Goal: Task Accomplishment & Management: Manage account settings

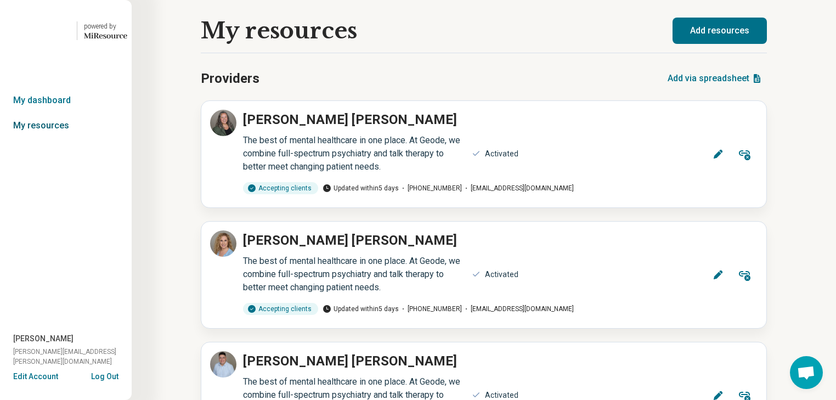
click at [52, 138] on link "My resources" at bounding box center [66, 125] width 132 height 25
click at [58, 113] on link "My dashboard" at bounding box center [66, 100] width 132 height 25
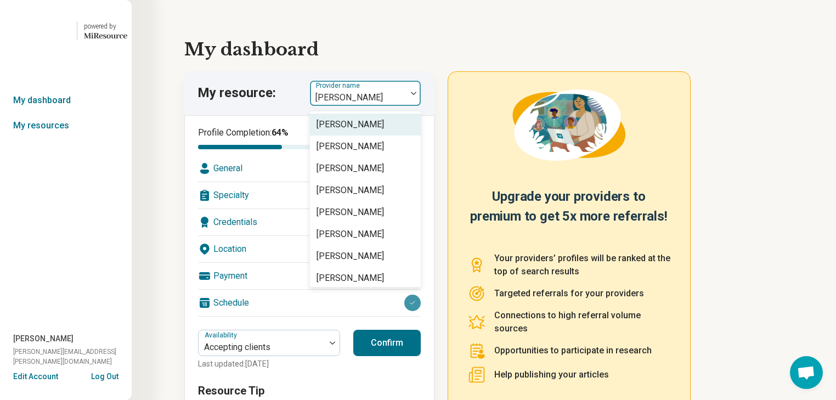
click at [421, 106] on div at bounding box center [413, 93] width 14 height 25
click at [52, 138] on link "My resources" at bounding box center [66, 125] width 132 height 25
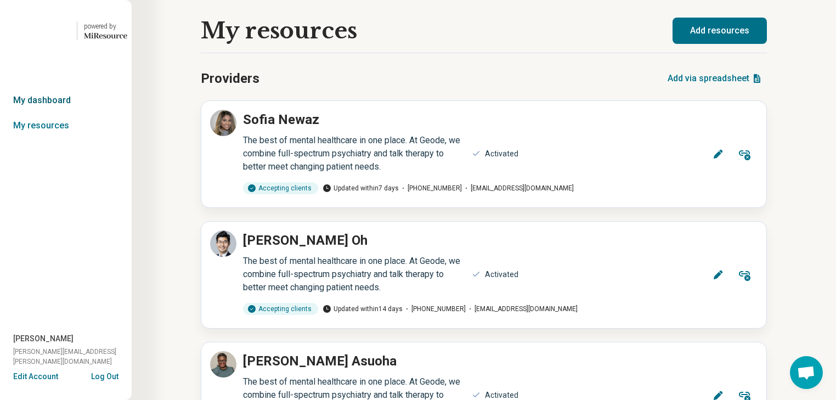
click at [54, 113] on link "My dashboard" at bounding box center [66, 100] width 132 height 25
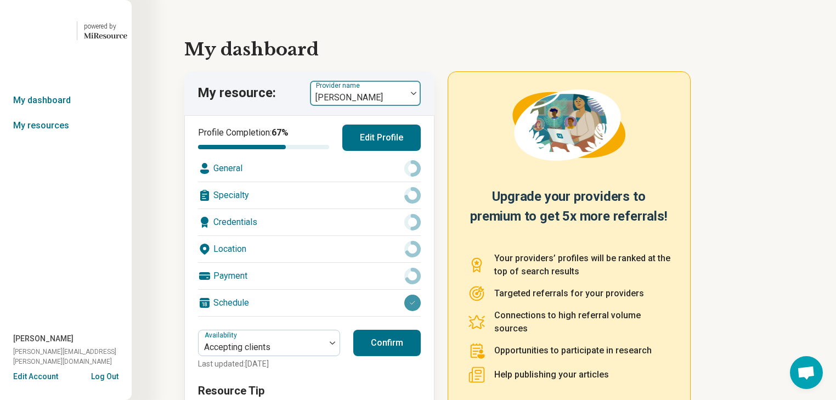
click at [417, 106] on div at bounding box center [413, 93] width 14 height 25
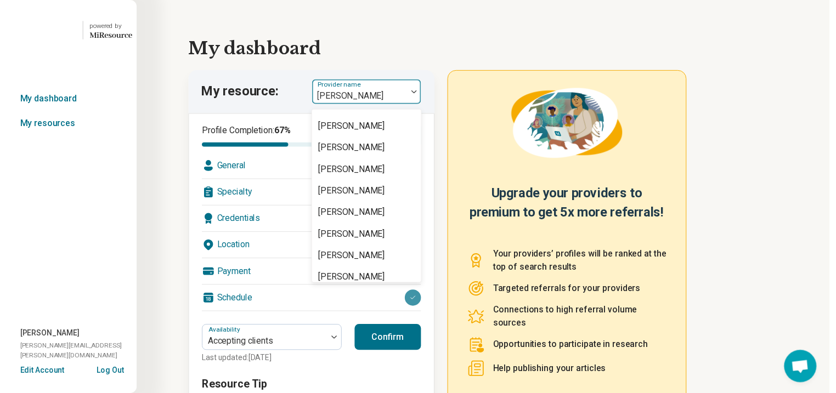
scroll to position [1228, 0]
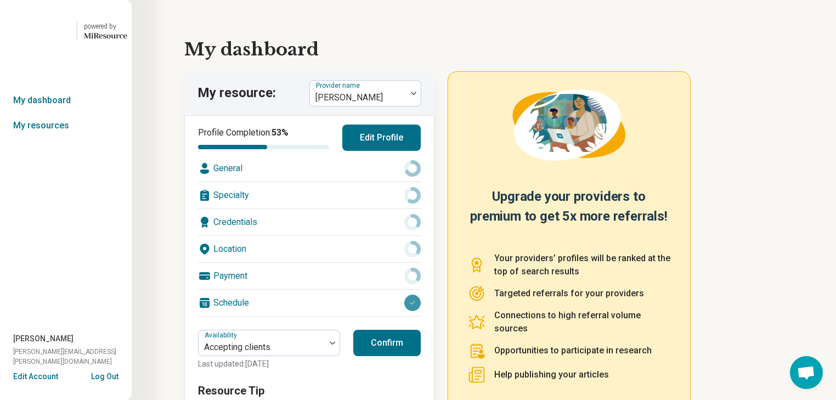
click at [384, 151] on button "Edit Profile" at bounding box center [381, 137] width 78 height 26
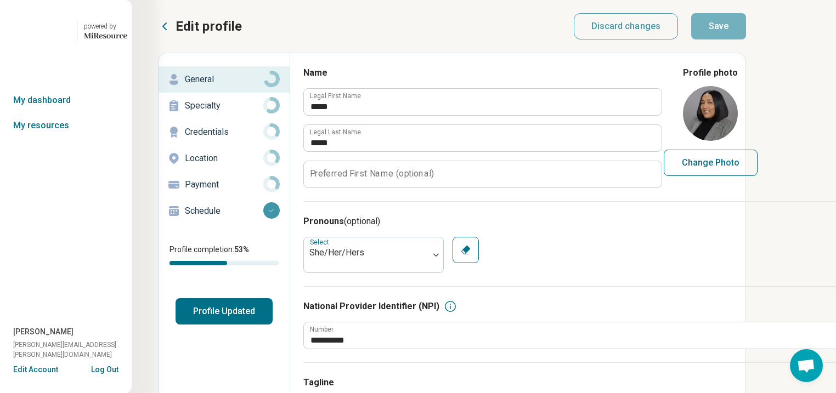
click at [231, 112] on p "Specialty" at bounding box center [224, 105] width 78 height 13
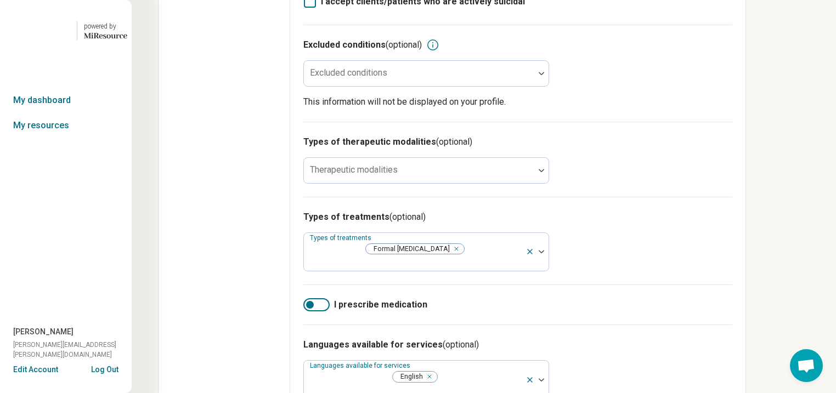
scroll to position [390, 0]
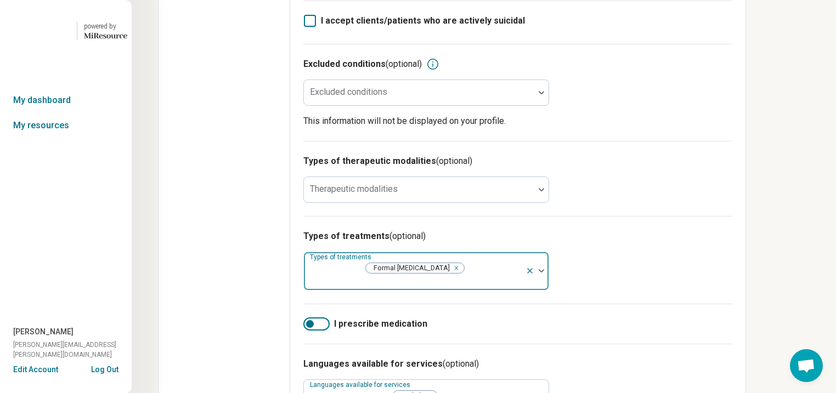
click at [544, 269] on img at bounding box center [540, 270] width 5 height 3
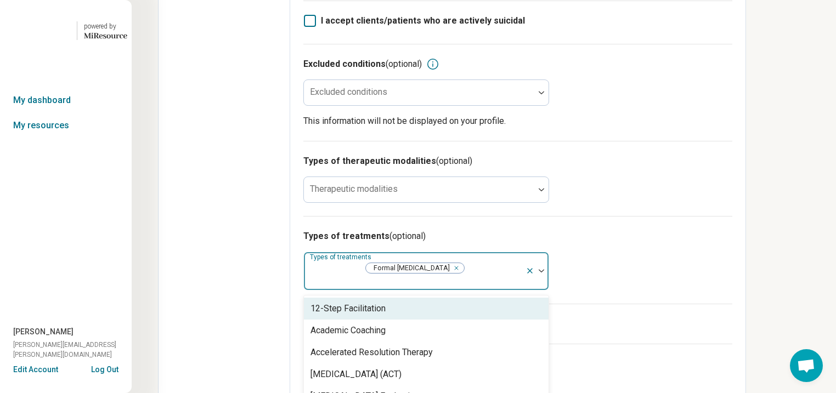
scroll to position [445, 0]
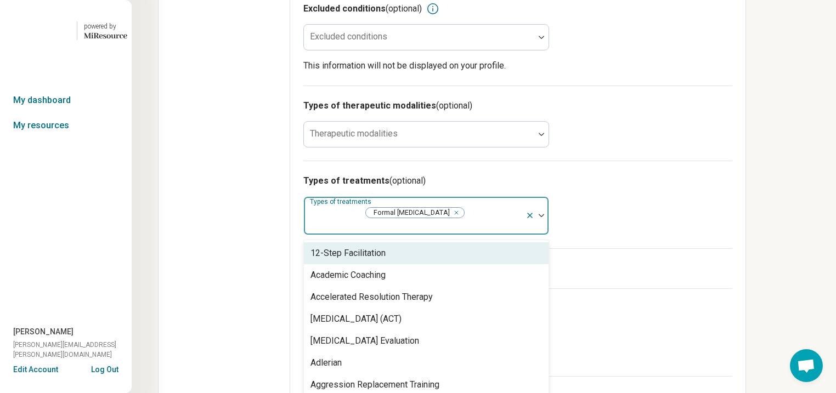
click at [534, 211] on icon at bounding box center [529, 215] width 9 height 9
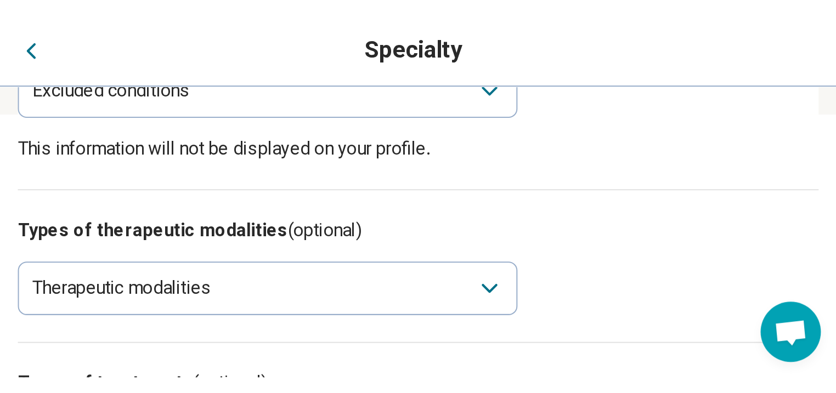
scroll to position [279, 0]
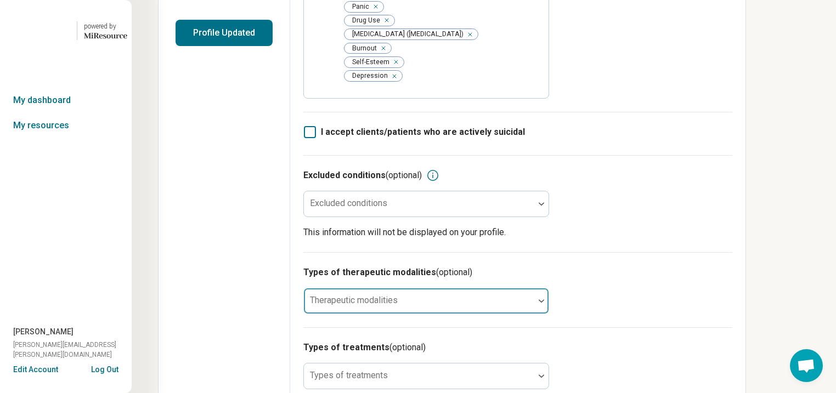
click at [548, 288] on div at bounding box center [541, 300] width 14 height 25
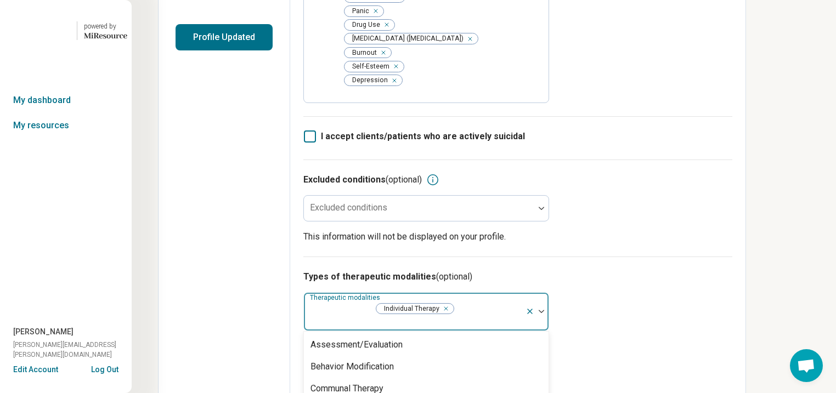
click at [732, 257] on div "Types of therapeutic modalities (optional) option Individual Therapy, selected.…" at bounding box center [517, 380] width 429 height 247
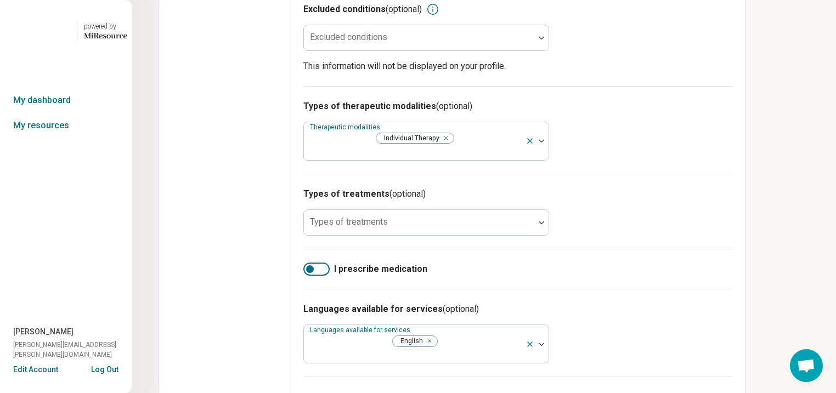
scroll to position [450, 0]
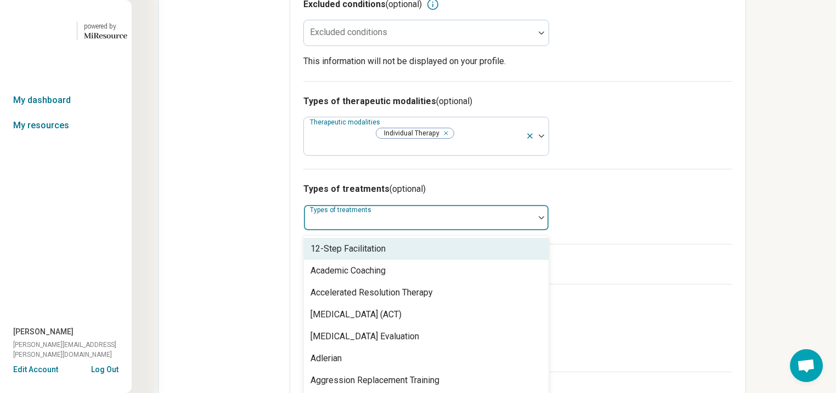
click at [544, 216] on img at bounding box center [540, 217] width 5 height 3
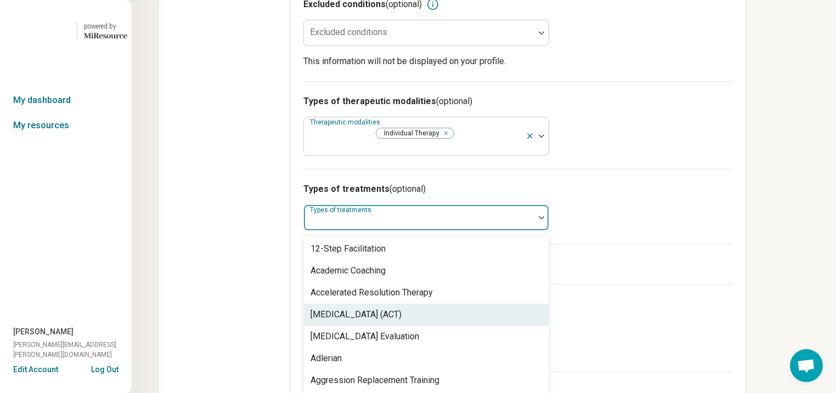
click at [401, 308] on div "[MEDICAL_DATA] (ACT)" at bounding box center [355, 314] width 91 height 13
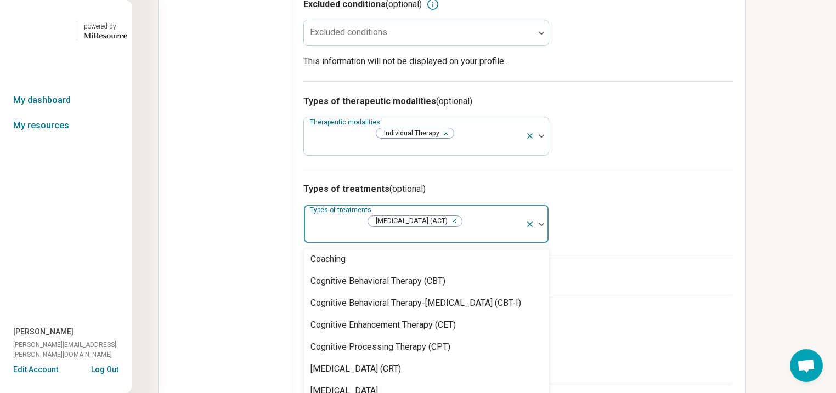
scroll to position [482, 0]
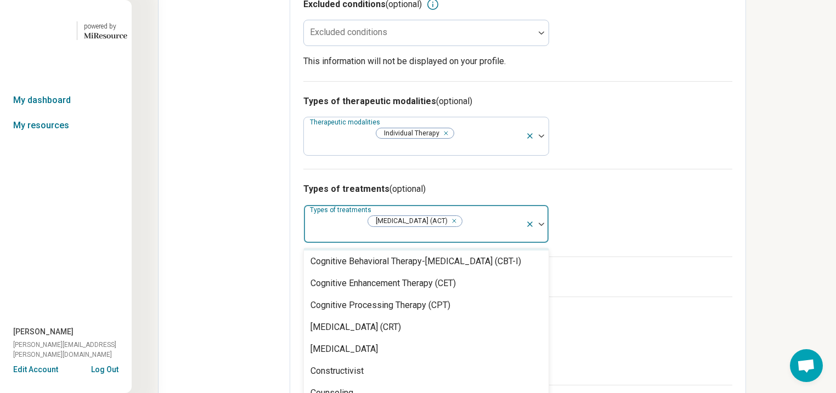
click at [548, 231] on div "Cognitive Behavioral Therapy (CBT)" at bounding box center [426, 240] width 245 height 22
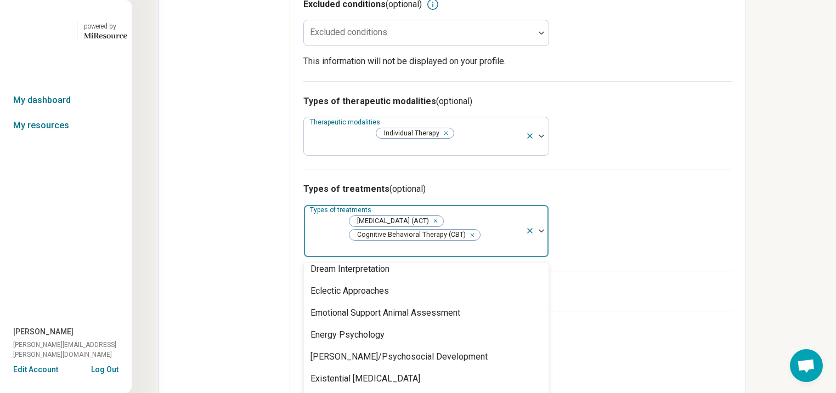
scroll to position [702, 0]
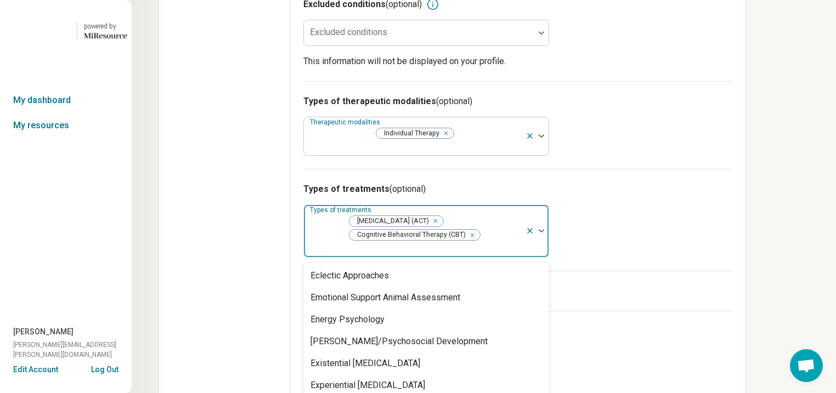
click at [548, 243] on div "Dialectical [MEDICAL_DATA] (DBT)" at bounding box center [426, 232] width 245 height 22
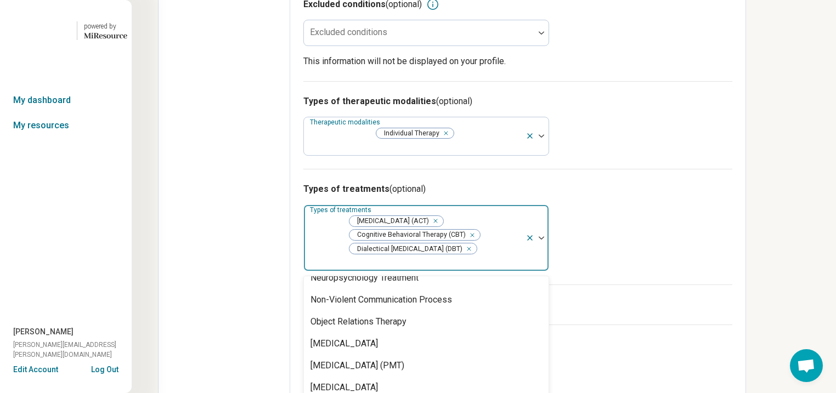
scroll to position [1579, 0]
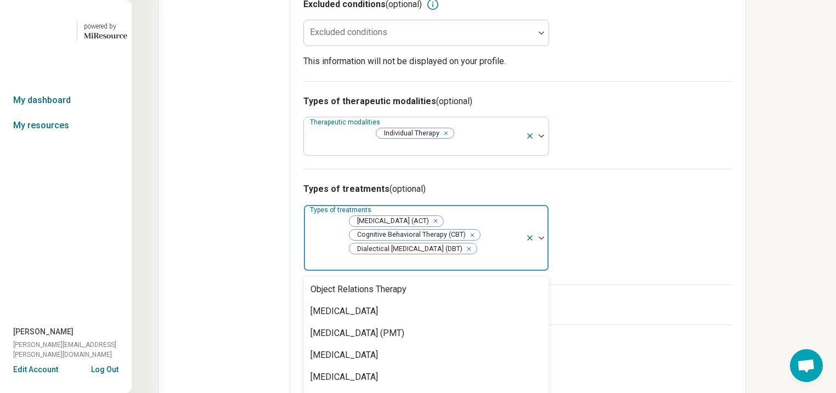
click at [548, 191] on div "[MEDICAL_DATA]" at bounding box center [426, 180] width 245 height 22
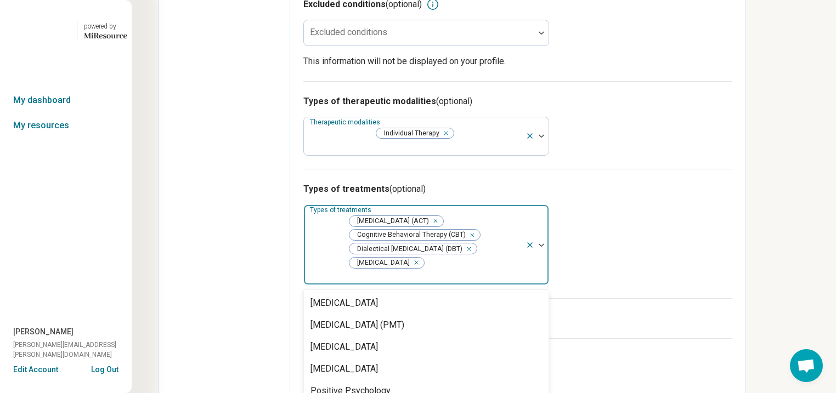
click at [732, 186] on div "Types of treatments (optional) option [MEDICAL_DATA], selected. 100 results ava…" at bounding box center [517, 233] width 429 height 129
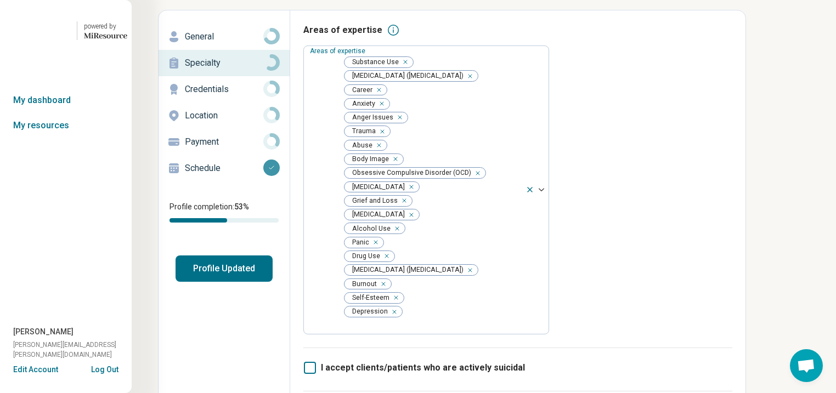
scroll to position [0, 0]
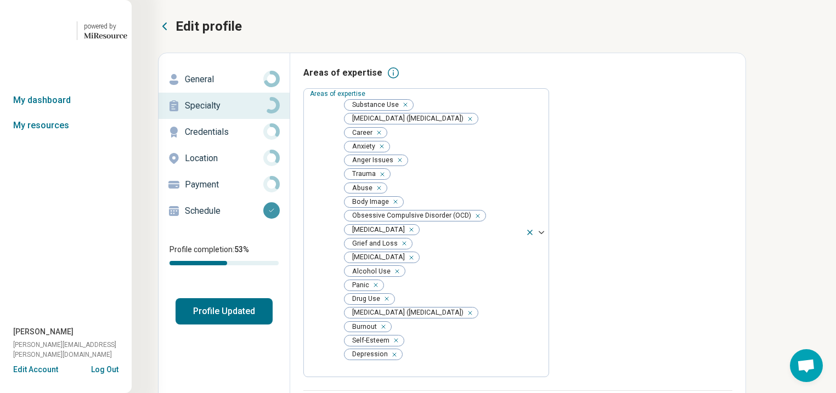
click at [266, 325] on button "Profile Updated" at bounding box center [223, 311] width 97 height 26
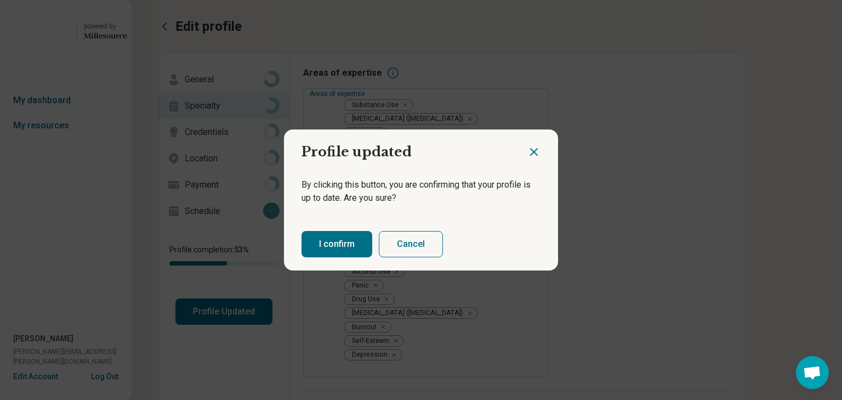
click at [328, 252] on button "I confirm" at bounding box center [337, 244] width 71 height 26
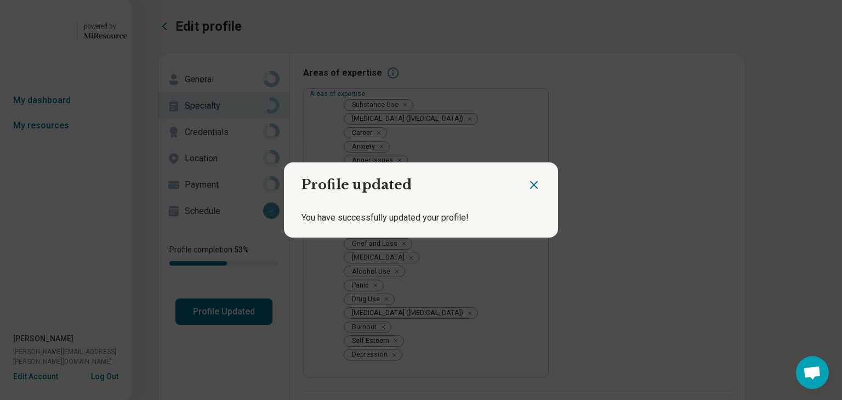
click at [527, 179] on icon "Close dialog" at bounding box center [533, 184] width 13 height 13
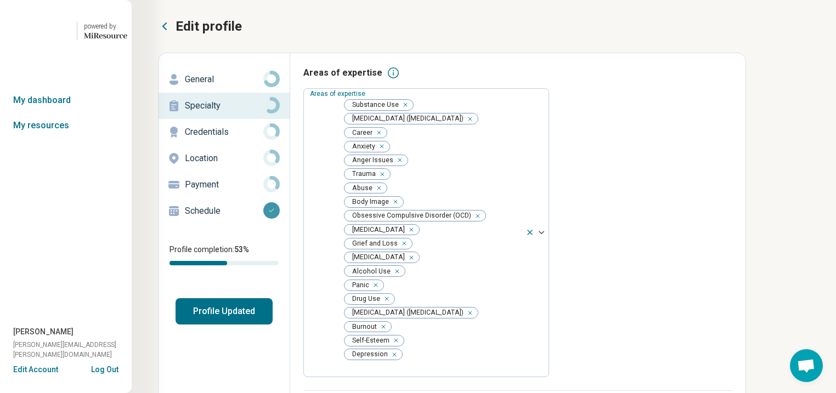
click at [217, 86] on p "General" at bounding box center [224, 79] width 78 height 13
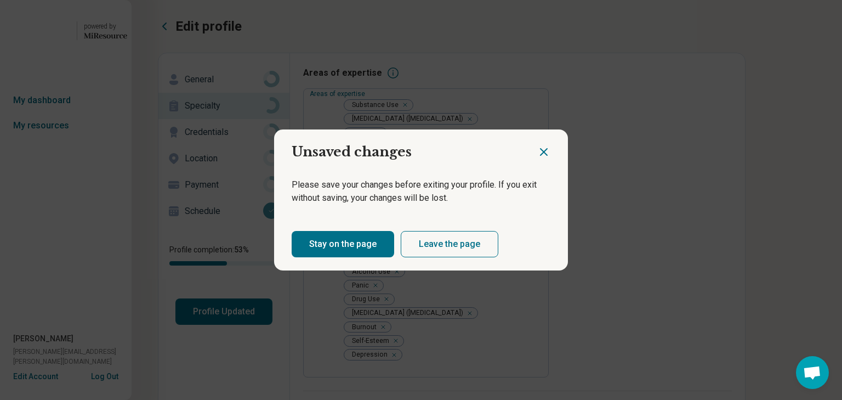
click at [478, 257] on button "Leave the page" at bounding box center [450, 244] width 98 height 26
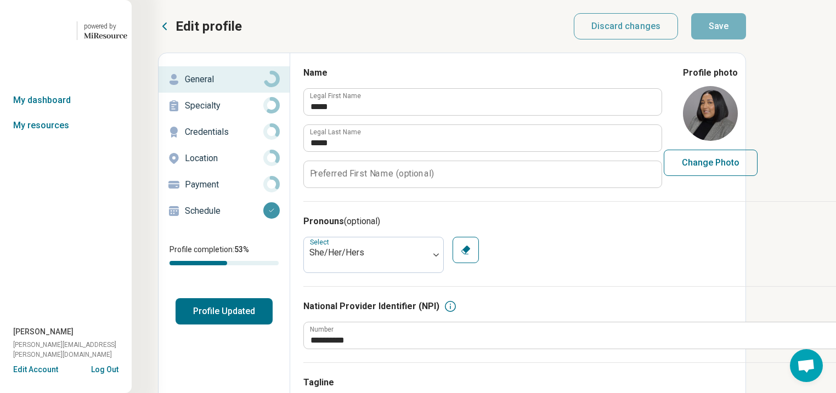
click at [218, 112] on p "Specialty" at bounding box center [224, 105] width 78 height 13
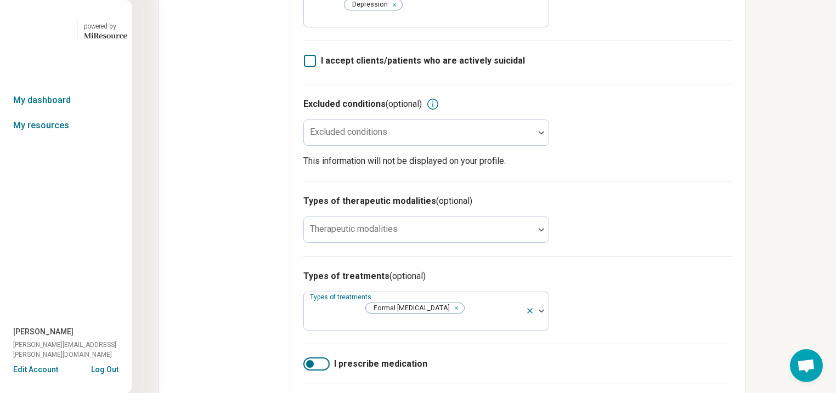
scroll to position [351, 0]
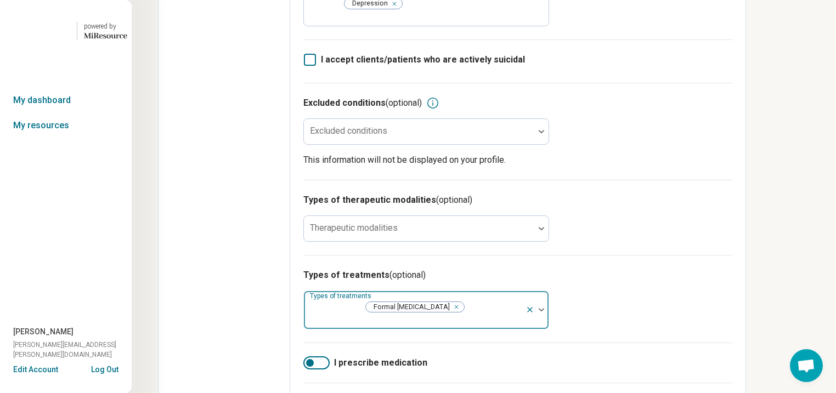
click at [534, 305] on icon at bounding box center [529, 309] width 9 height 9
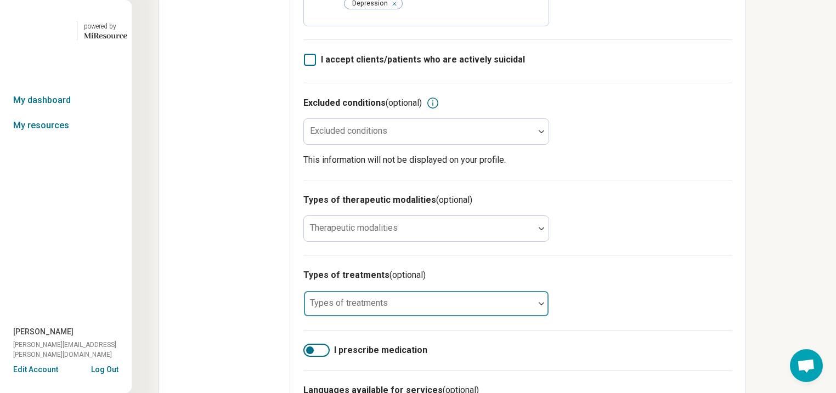
click at [548, 291] on div at bounding box center [541, 303] width 14 height 25
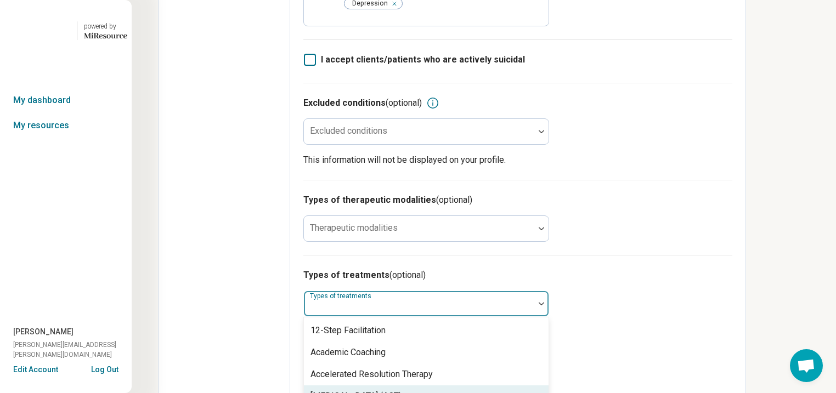
click at [401, 390] on div "[MEDICAL_DATA] (ACT)" at bounding box center [355, 396] width 91 height 13
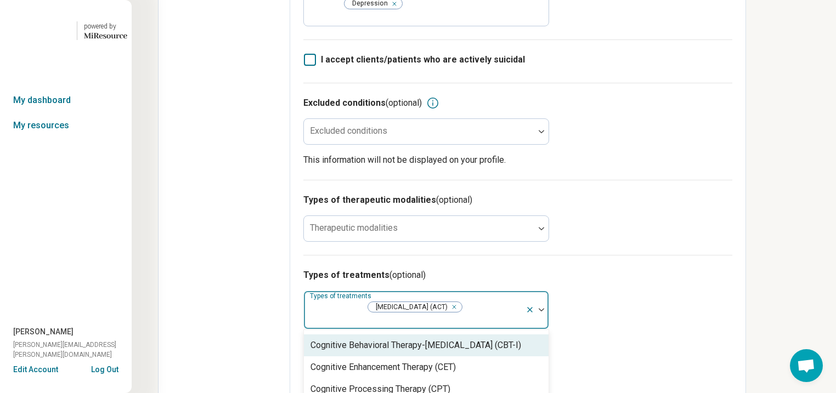
scroll to position [482, 0]
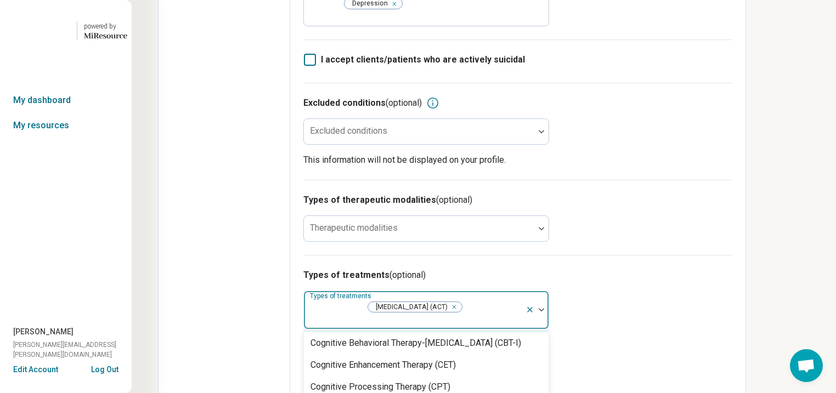
click at [445, 315] on div "Cognitive Behavioral Therapy (CBT)" at bounding box center [377, 321] width 135 height 13
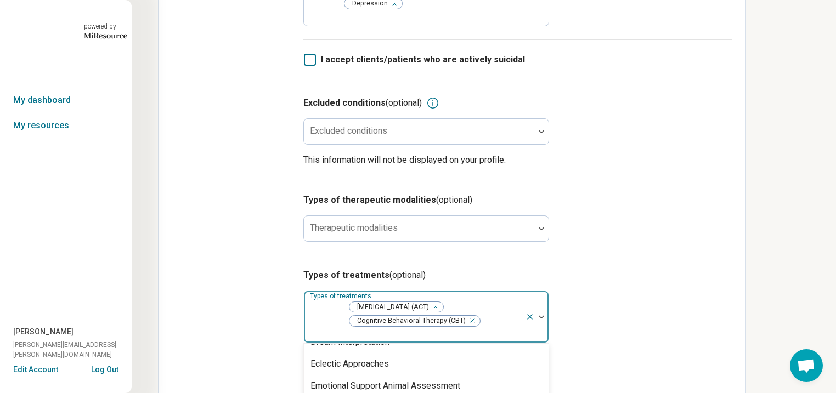
scroll to position [702, 0]
click at [548, 302] on div "Dialectical [MEDICAL_DATA] (DBT)" at bounding box center [426, 313] width 245 height 22
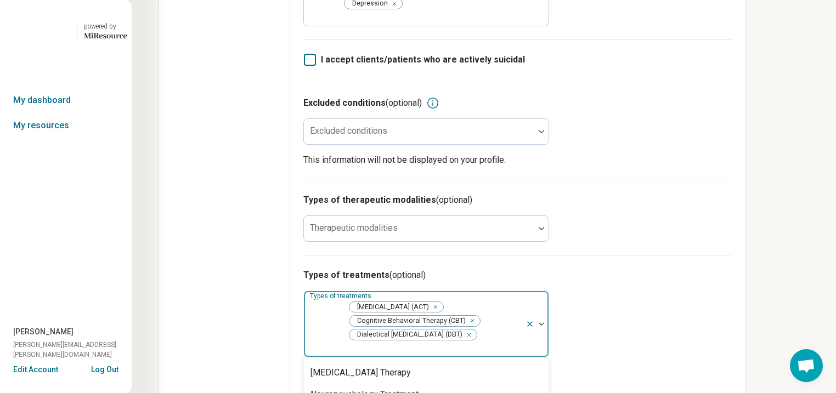
scroll to position [1535, 0]
click at [541, 294] on div "[MEDICAL_DATA]" at bounding box center [426, 305] width 245 height 22
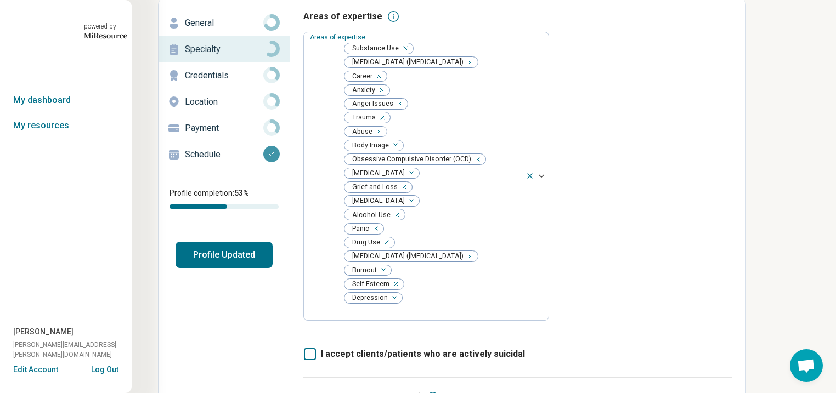
scroll to position [0, 140]
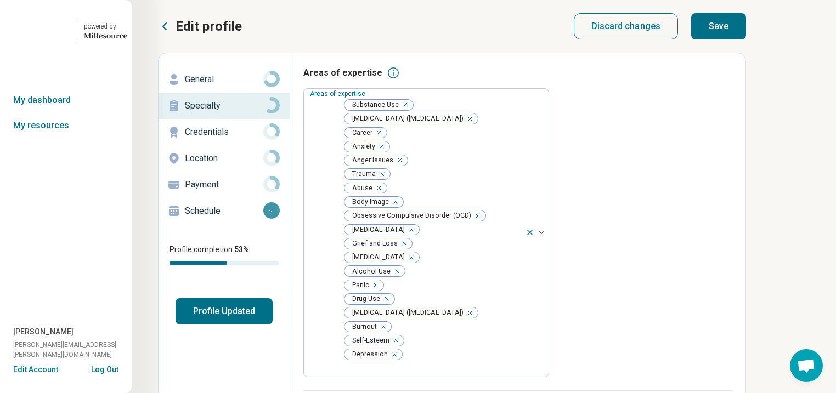
click at [728, 37] on button "Save" at bounding box center [718, 26] width 55 height 26
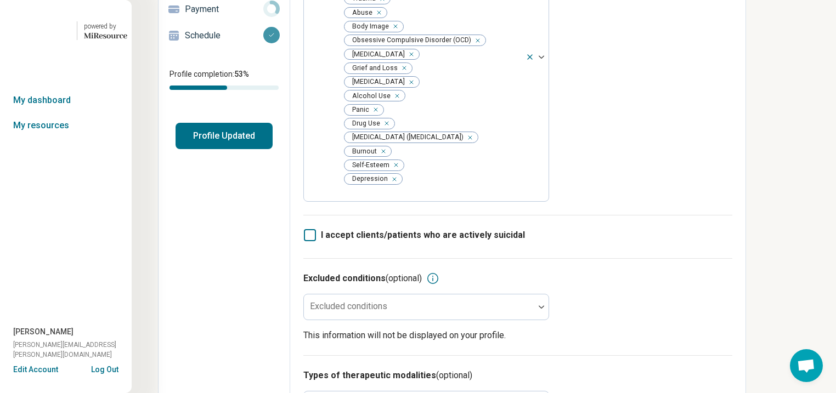
scroll to position [0, 0]
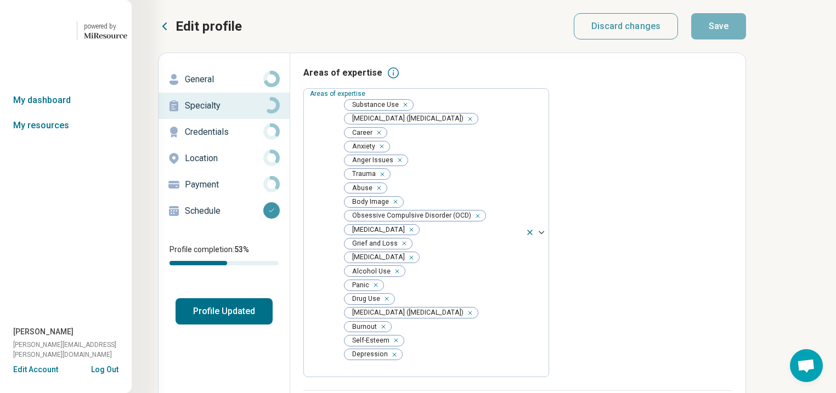
click at [224, 139] on p "Credentials" at bounding box center [224, 132] width 78 height 13
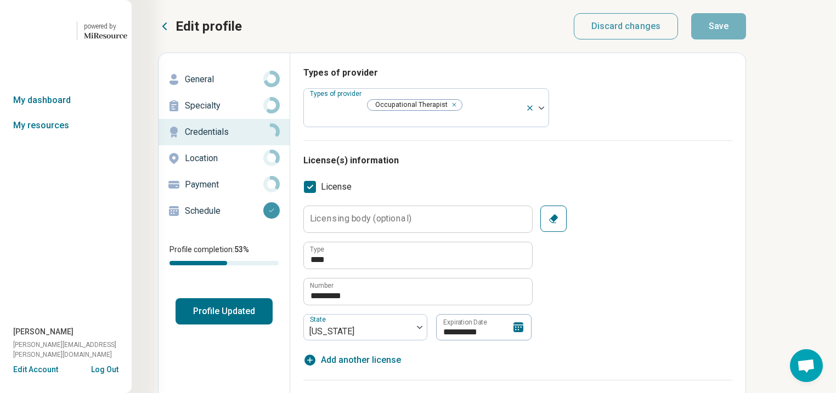
click at [223, 165] on p "Location" at bounding box center [224, 158] width 78 height 13
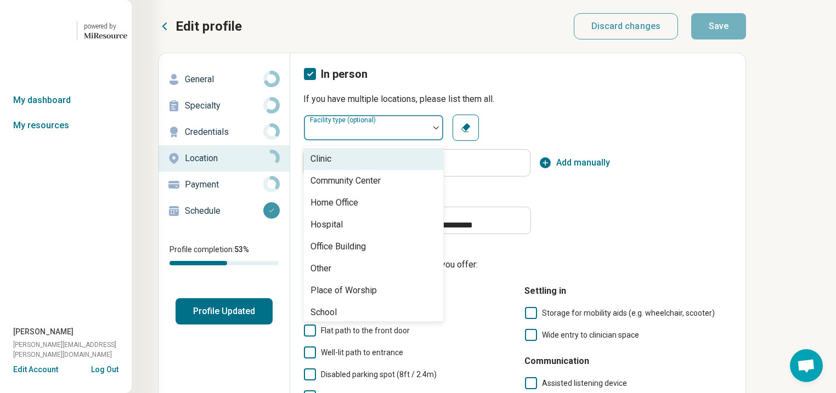
click at [439, 129] on img at bounding box center [435, 127] width 5 height 3
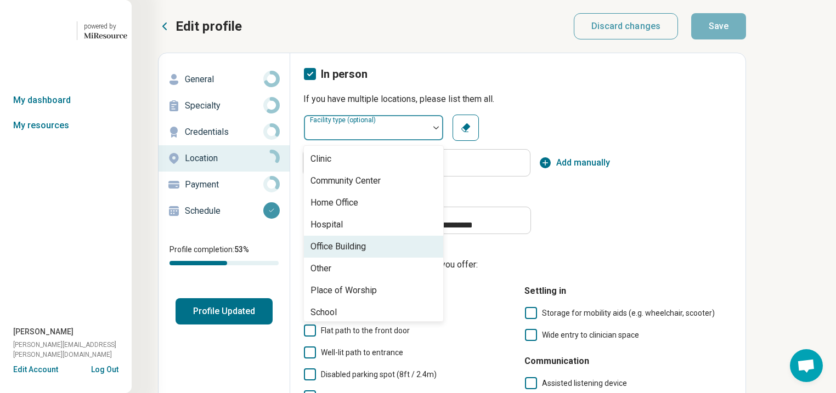
click at [366, 253] on div "Office Building" at bounding box center [337, 246] width 55 height 13
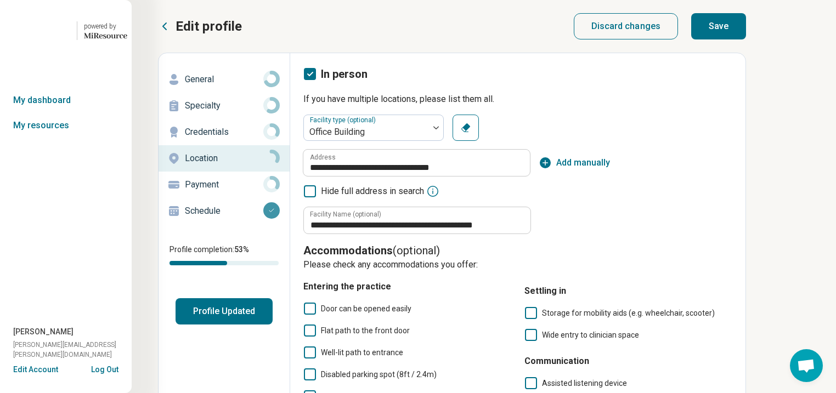
click at [746, 37] on button "Save" at bounding box center [718, 26] width 55 height 26
click at [235, 191] on p "Payment" at bounding box center [224, 184] width 78 height 13
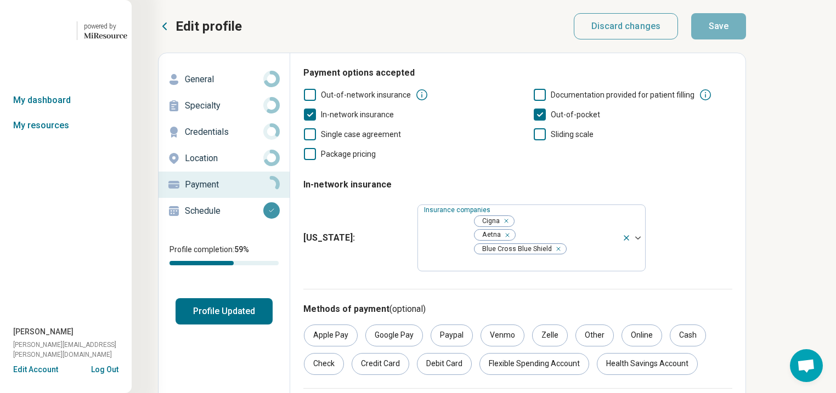
click at [212, 86] on p "General" at bounding box center [224, 79] width 78 height 13
type textarea "*"
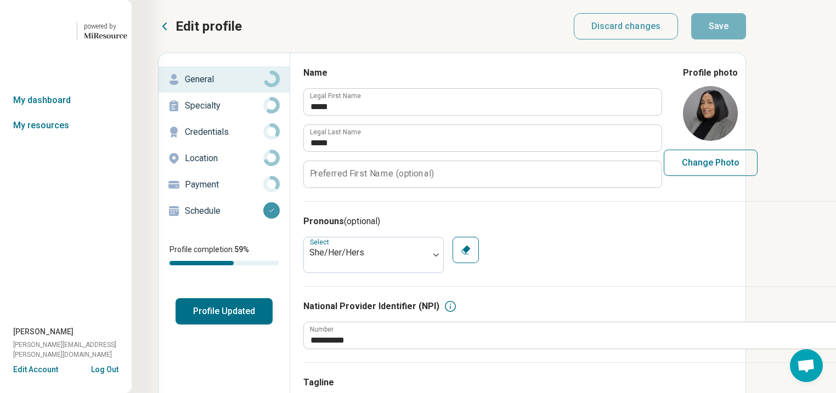
click at [215, 112] on p "Specialty" at bounding box center [224, 105] width 78 height 13
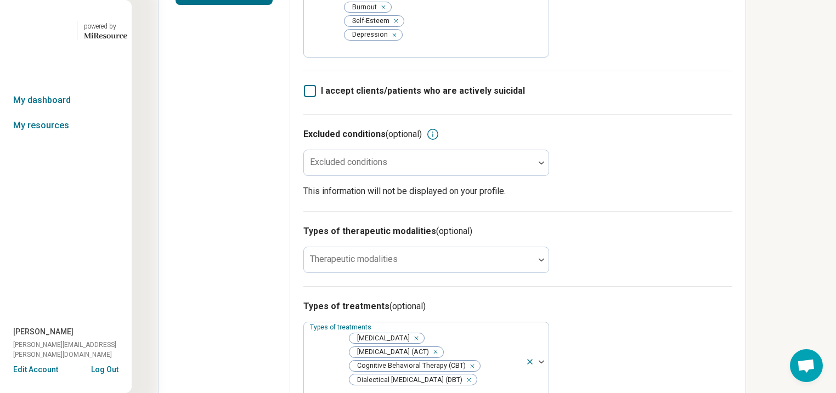
scroll to position [351, 0]
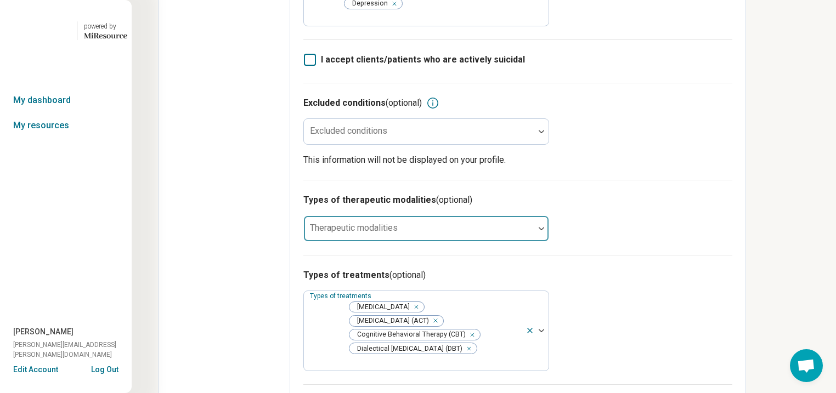
click at [548, 227] on div at bounding box center [541, 228] width 14 height 3
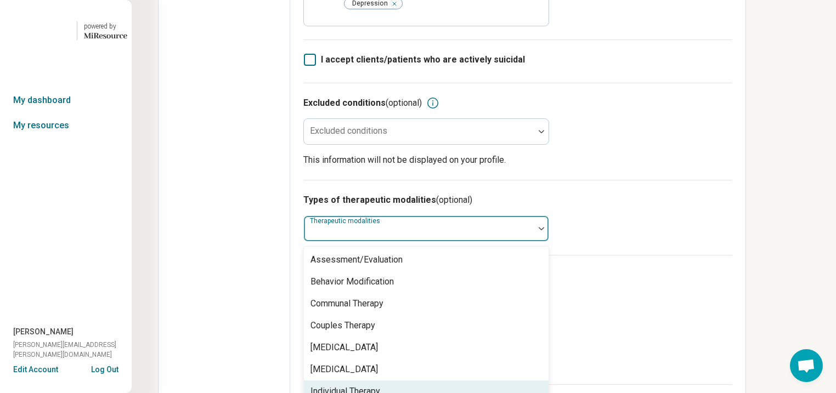
click at [380, 385] on div "Individual Therapy" at bounding box center [345, 391] width 70 height 13
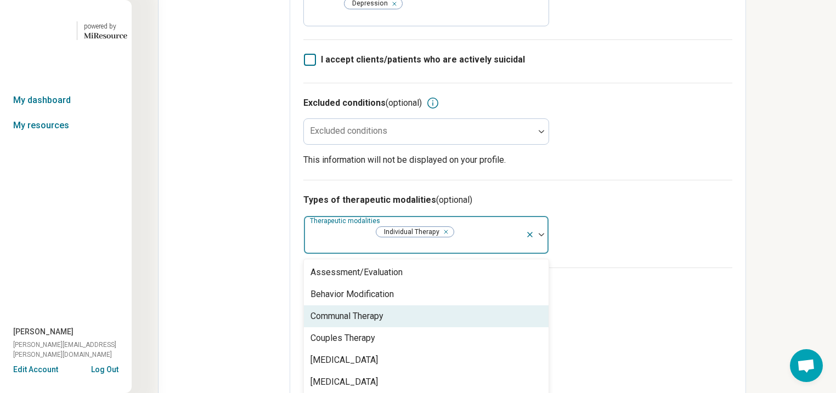
click at [732, 180] on div "Types of therapeutic modalities (optional) option Individual Therapy, selected.…" at bounding box center [517, 224] width 429 height 88
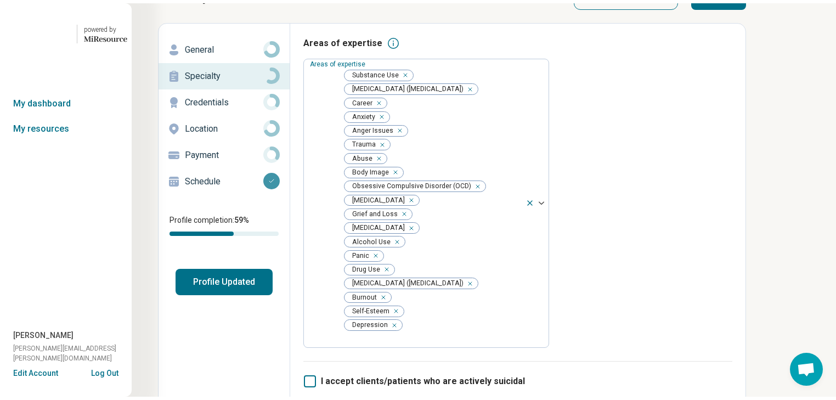
scroll to position [0, 0]
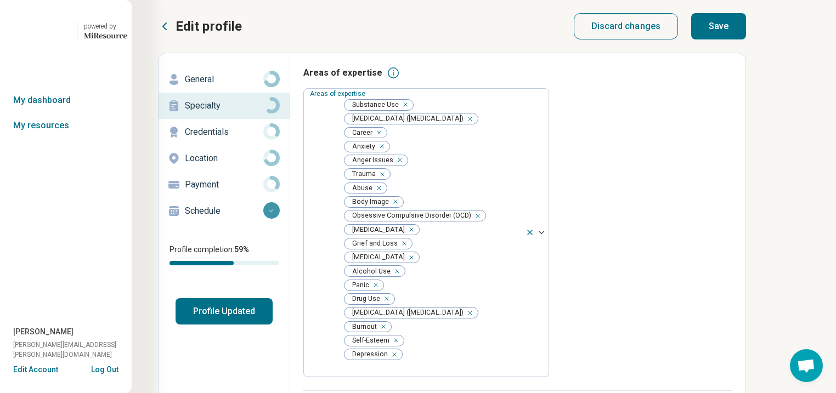
click at [746, 39] on button "Save" at bounding box center [718, 26] width 55 height 26
click at [272, 325] on button "Profile Updated" at bounding box center [223, 311] width 97 height 26
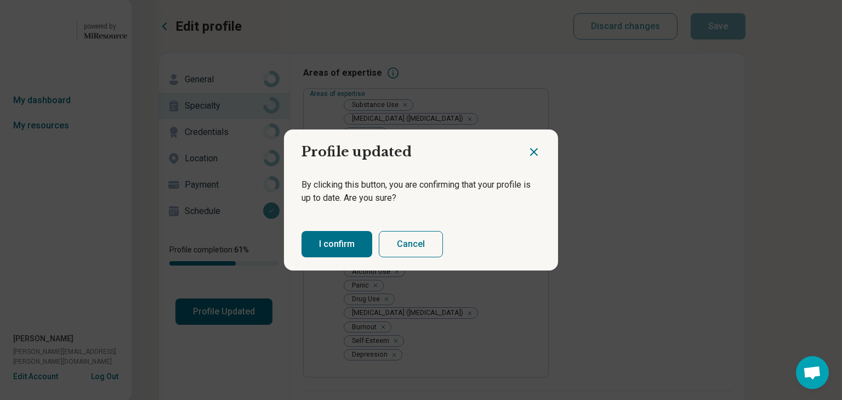
click at [351, 252] on button "I confirm" at bounding box center [337, 244] width 71 height 26
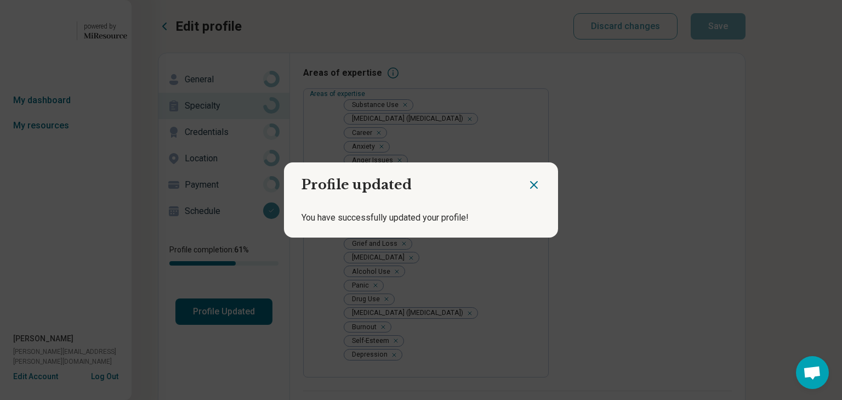
click at [527, 179] on icon "Close dialog" at bounding box center [533, 184] width 13 height 13
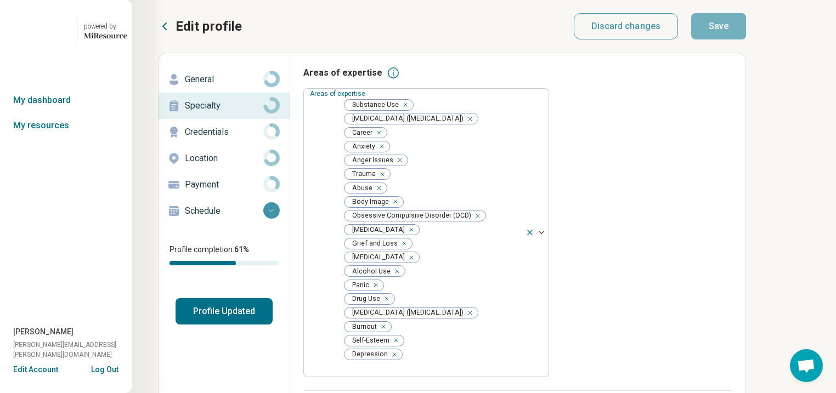
click at [171, 30] on icon at bounding box center [164, 26] width 13 height 13
